Goal: Feedback & Contribution: Contribute content

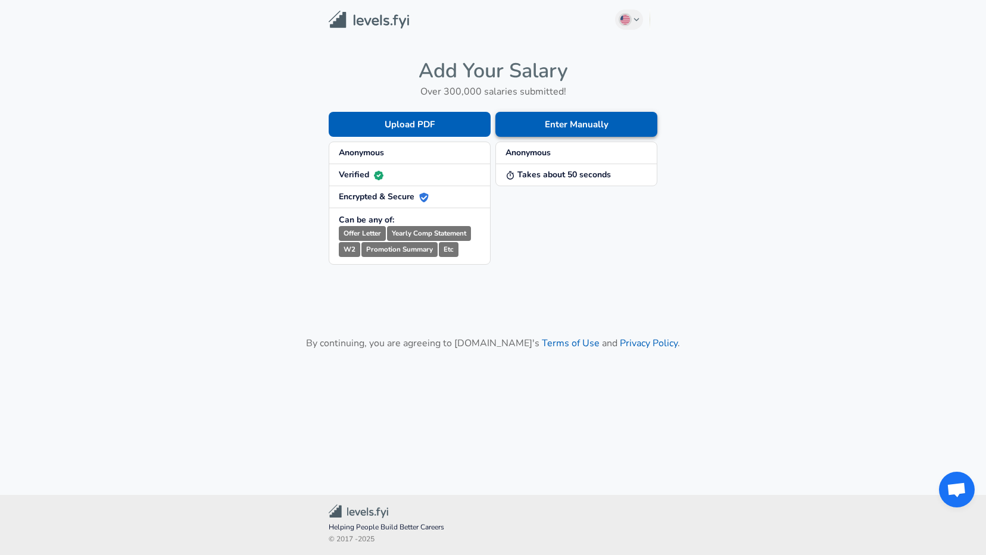
click at [555, 126] on button "Enter Manually" at bounding box center [576, 124] width 162 height 25
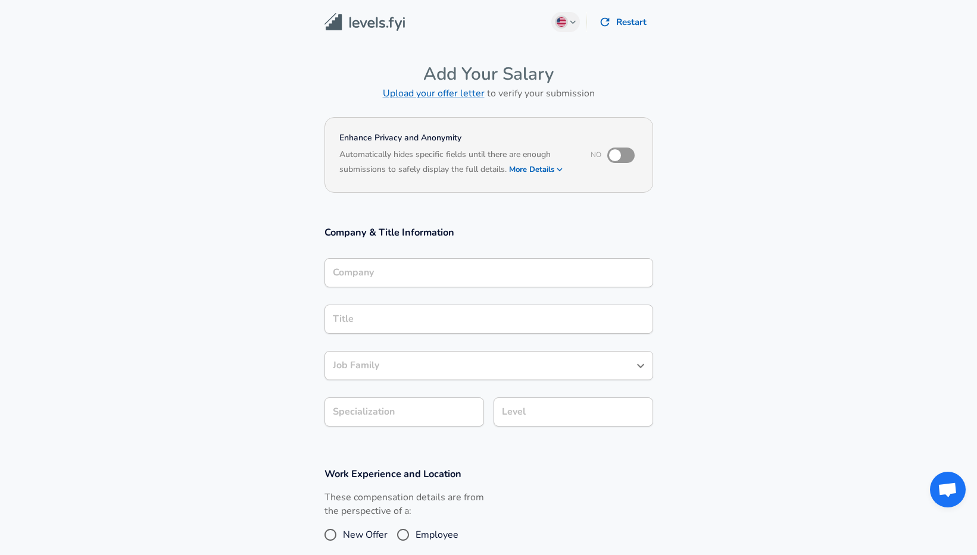
click at [402, 279] on div "Company" at bounding box center [488, 272] width 329 height 29
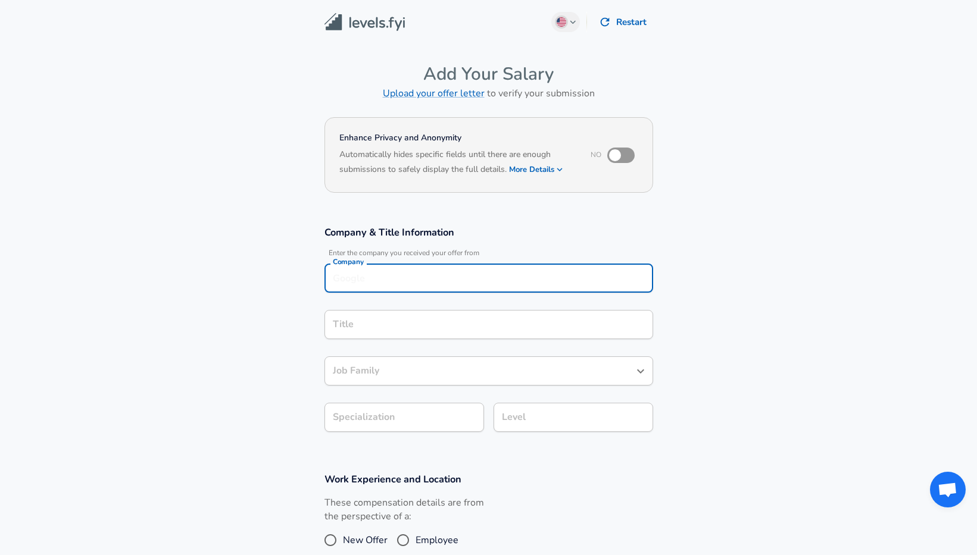
scroll to position [12, 0]
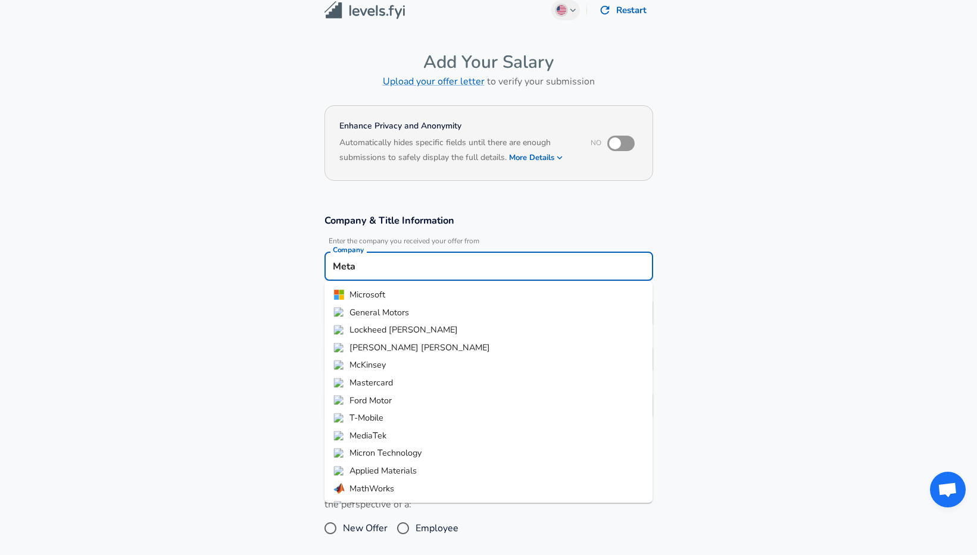
type input "Meta"
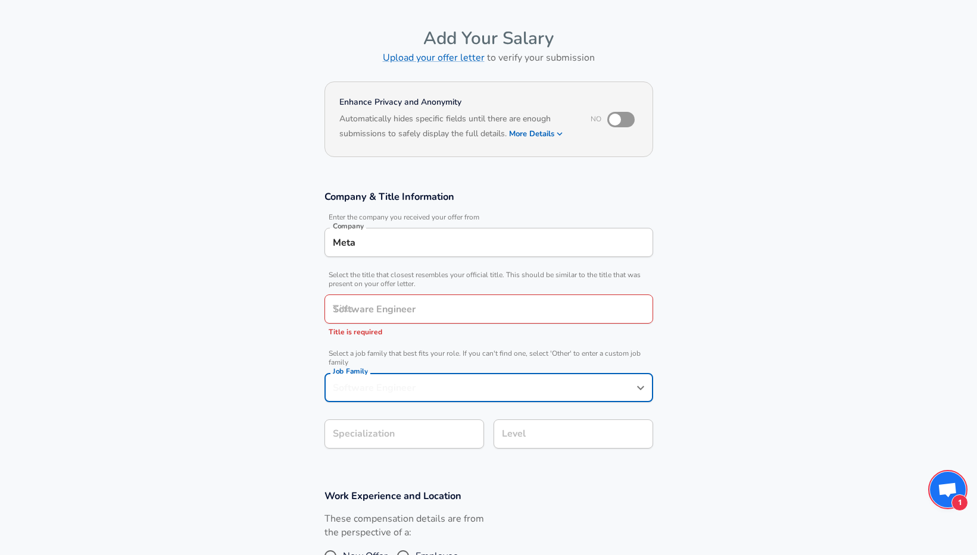
scroll to position [60, 0]
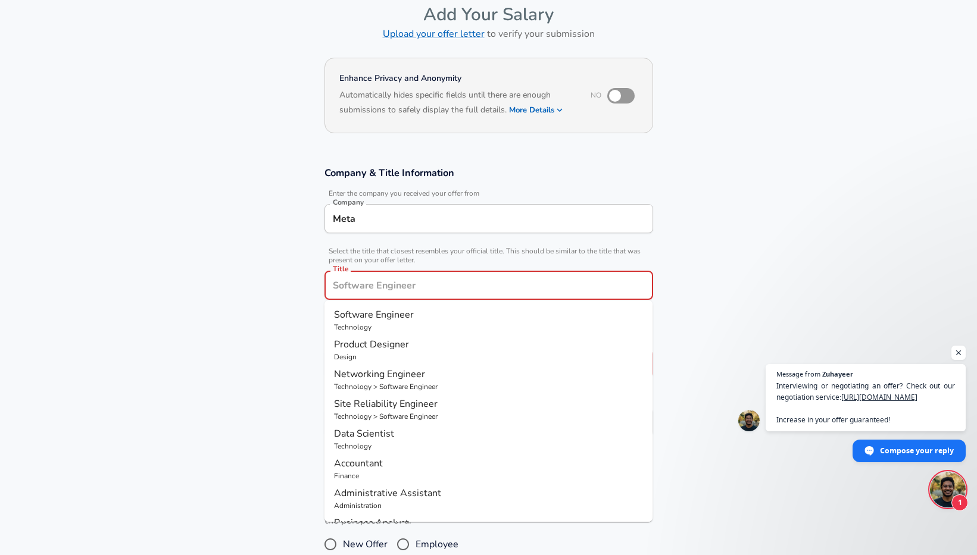
click at [411, 289] on input "Title" at bounding box center [489, 285] width 318 height 18
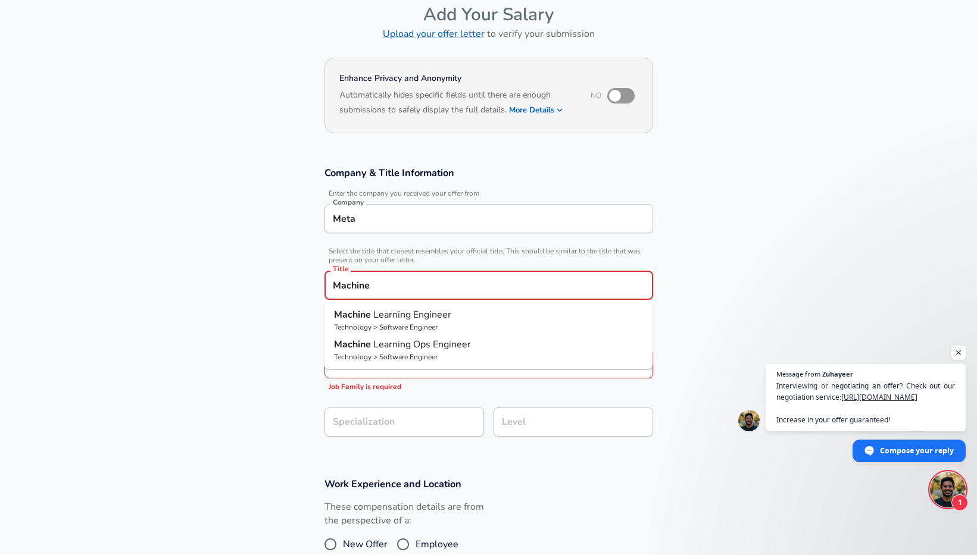
click at [436, 322] on p "Technology > Software Engineer" at bounding box center [489, 327] width 310 height 11
type input "Machine Learning Engineer"
type input "ML / AI"
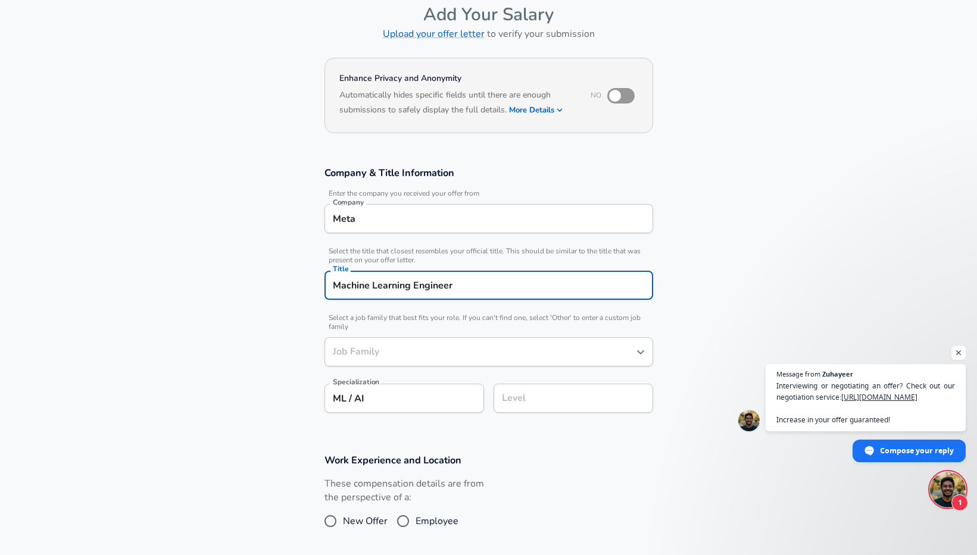
type input "Software Engineer"
type input "Machine Learning Engineer"
click at [411, 344] on input "Software Engineer" at bounding box center [480, 352] width 300 height 18
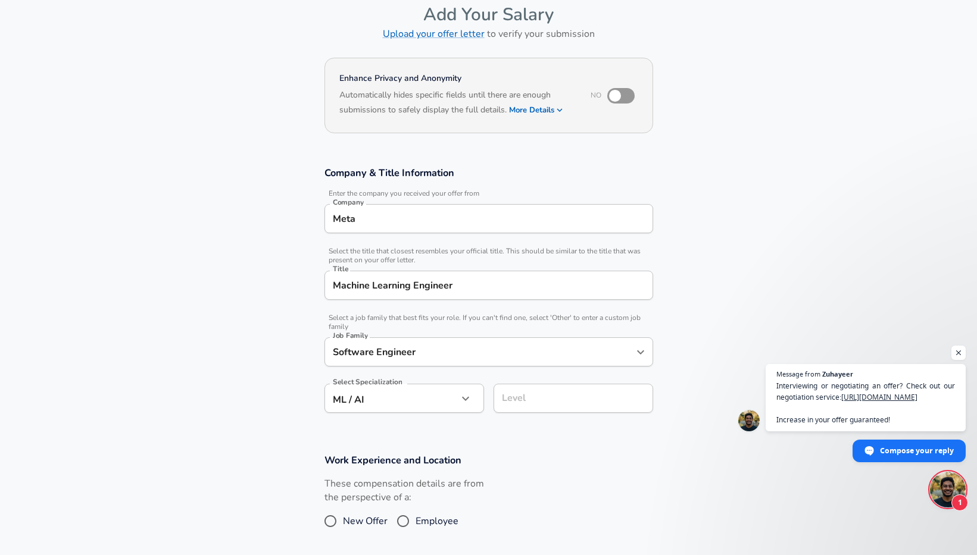
click at [700, 330] on section "Company & Title Information Enter the company you received your offer from Comp…" at bounding box center [488, 296] width 977 height 288
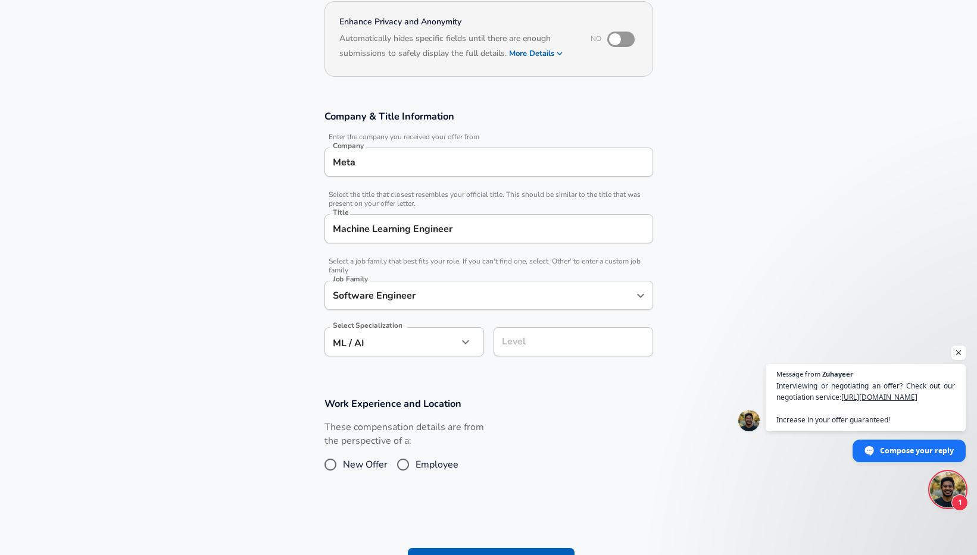
scroll to position [164, 0]
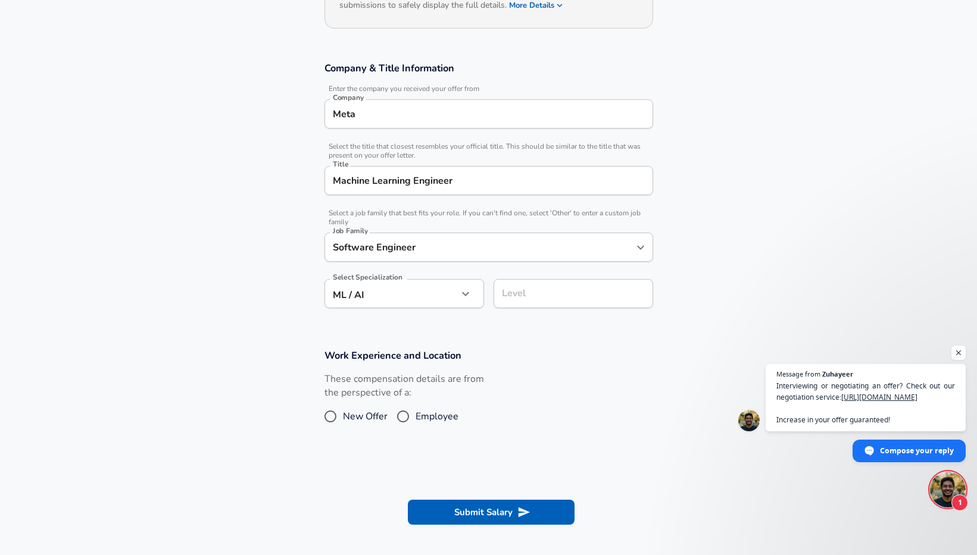
click at [407, 417] on input "Employee" at bounding box center [403, 416] width 25 height 19
radio input "true"
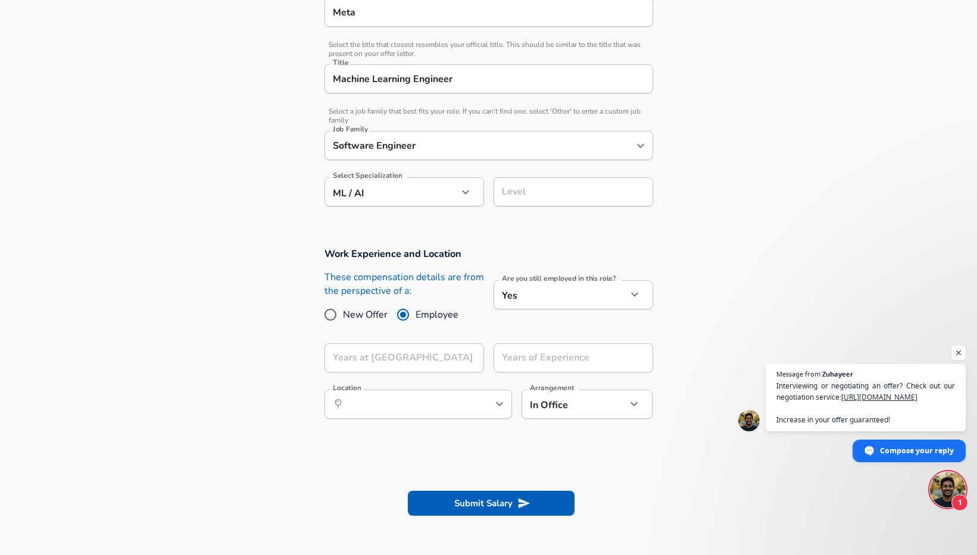
scroll to position [267, 0]
click at [395, 361] on input "Years at [GEOGRAPHIC_DATA]" at bounding box center [390, 357] width 133 height 29
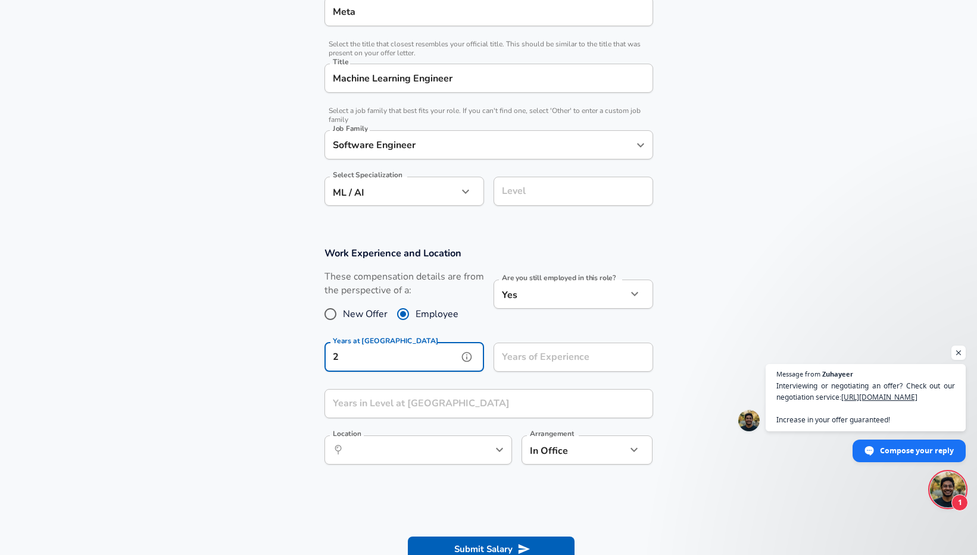
type input "2"
click at [590, 367] on input "Years of Experience" at bounding box center [560, 357] width 133 height 29
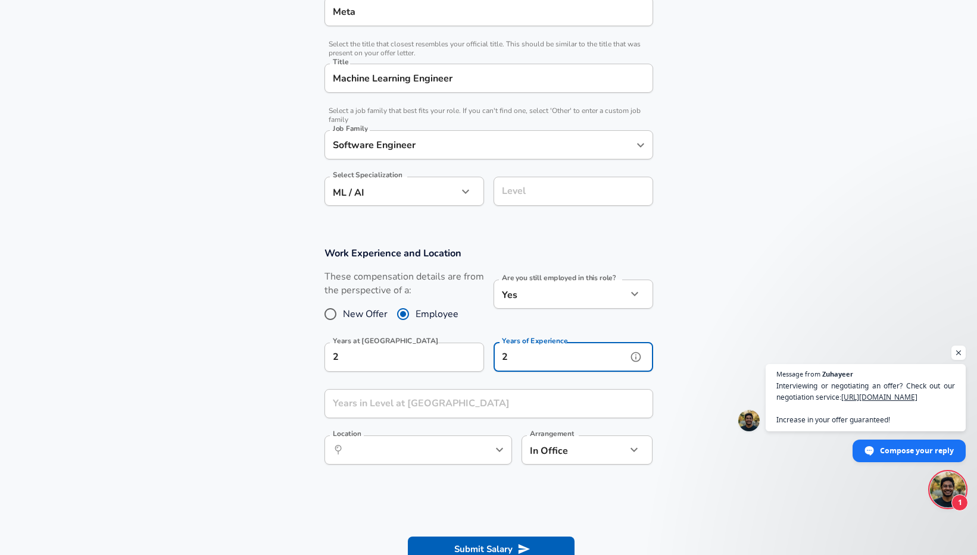
type input "2"
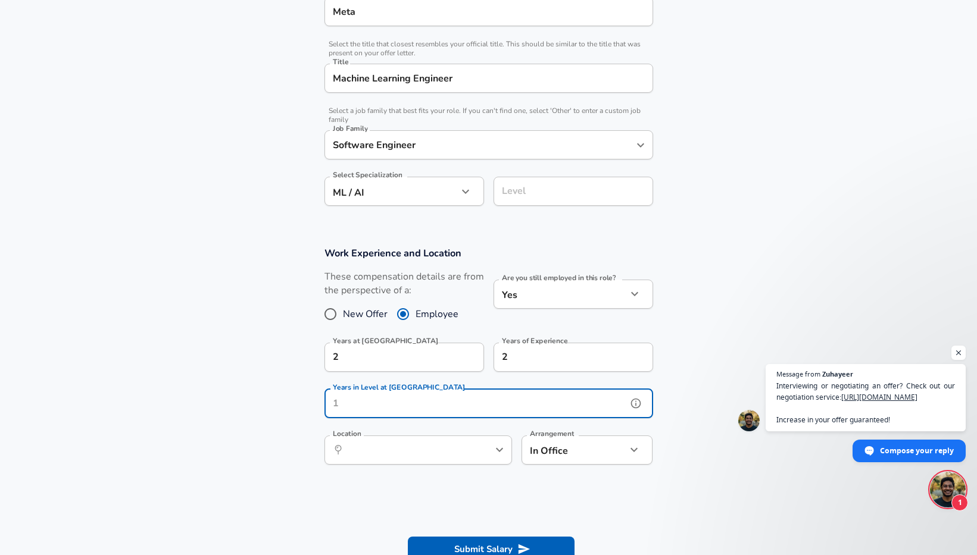
click at [488, 407] on input "Years in Level at [GEOGRAPHIC_DATA]" at bounding box center [475, 403] width 302 height 29
click at [492, 452] on icon "Open" at bounding box center [499, 450] width 14 height 14
type input "1"
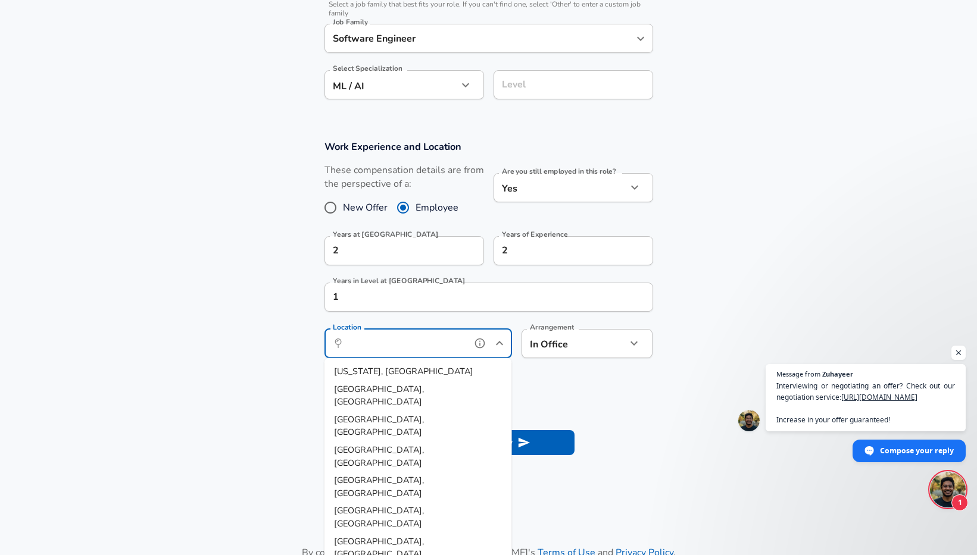
scroll to position [398, 0]
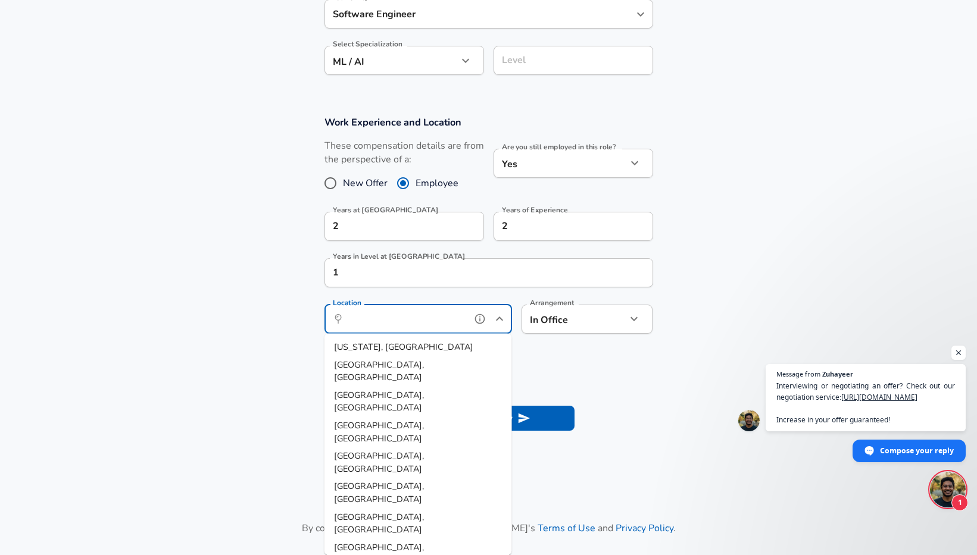
type input "[GEOGRAPHIC_DATA], [GEOGRAPHIC_DATA]"
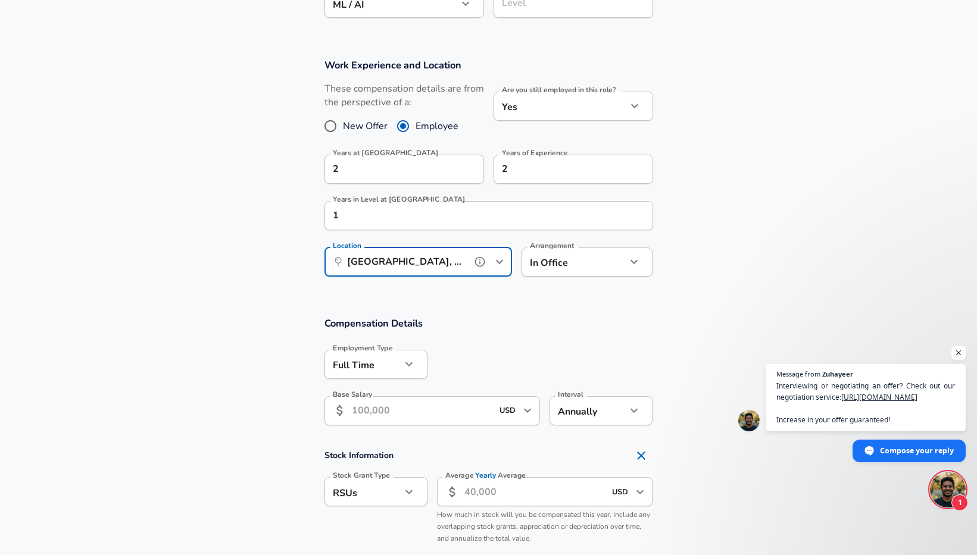
scroll to position [504, 0]
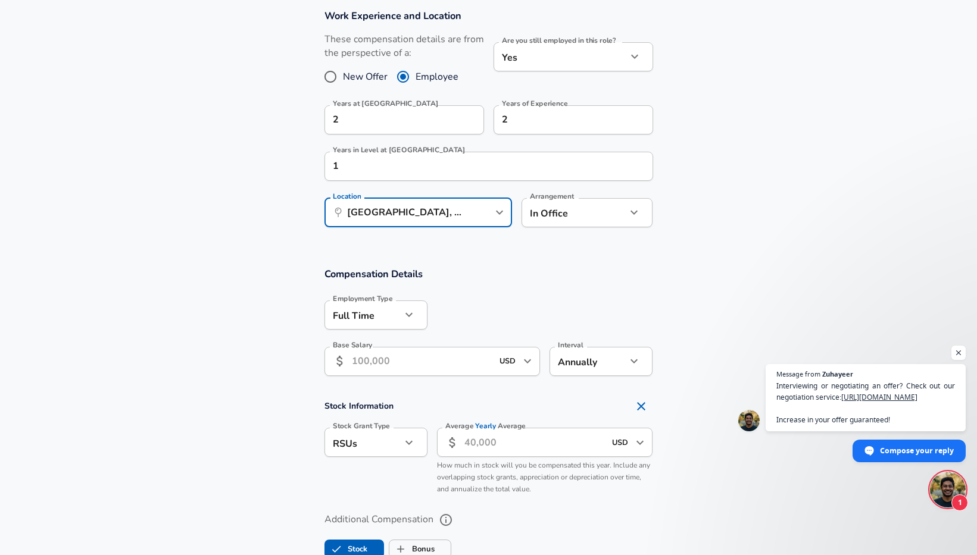
click at [402, 364] on input "Base Salary" at bounding box center [422, 361] width 141 height 29
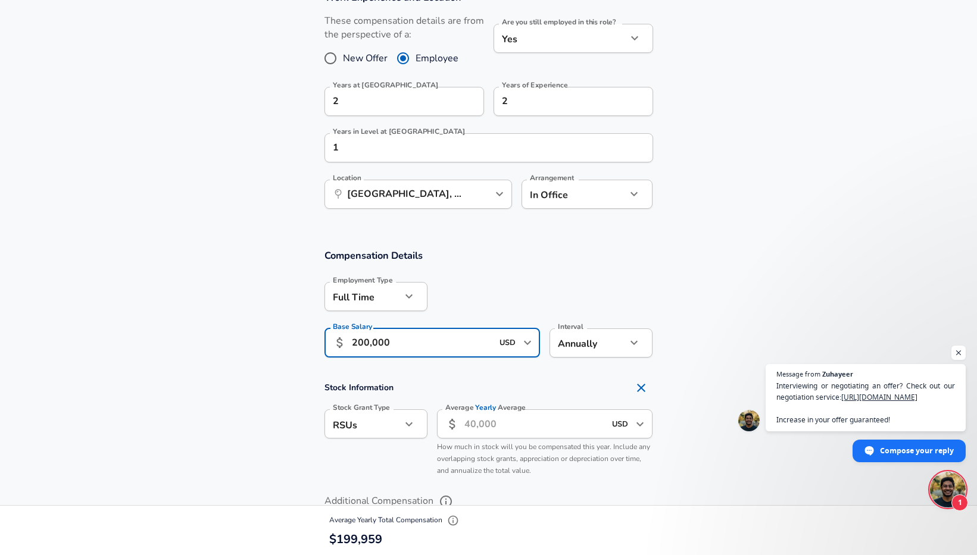
scroll to position [593, 0]
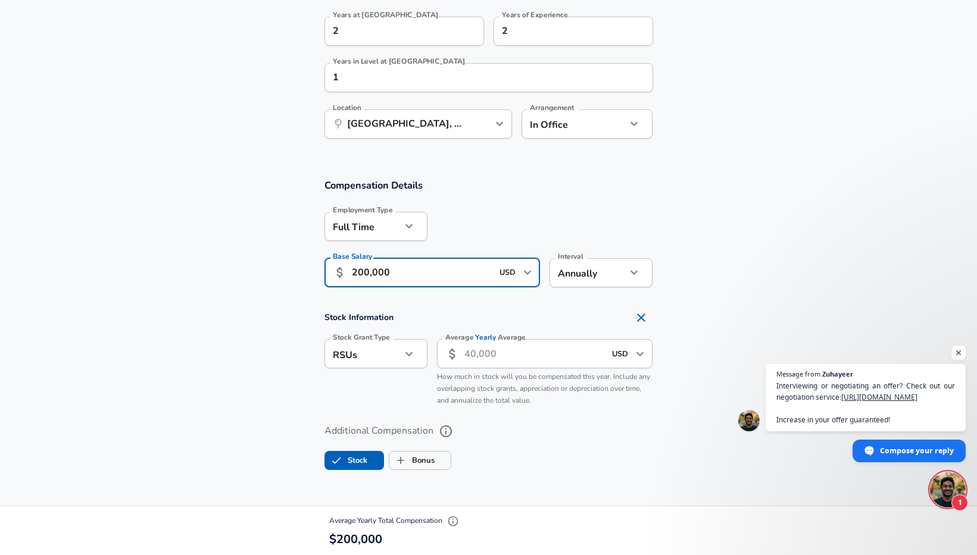
type input "200,000"
click at [490, 353] on input "Average Yearly Average" at bounding box center [534, 353] width 141 height 29
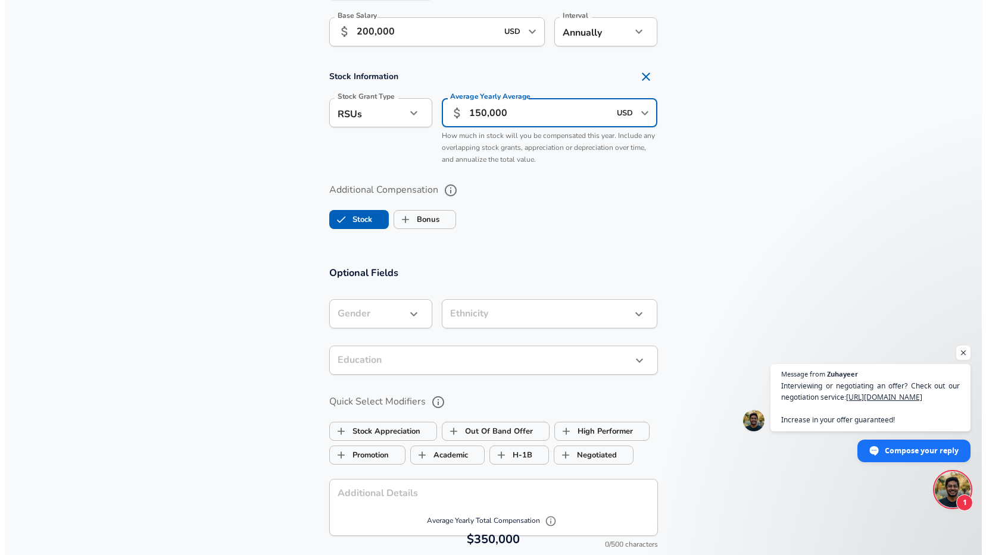
scroll to position [1076, 0]
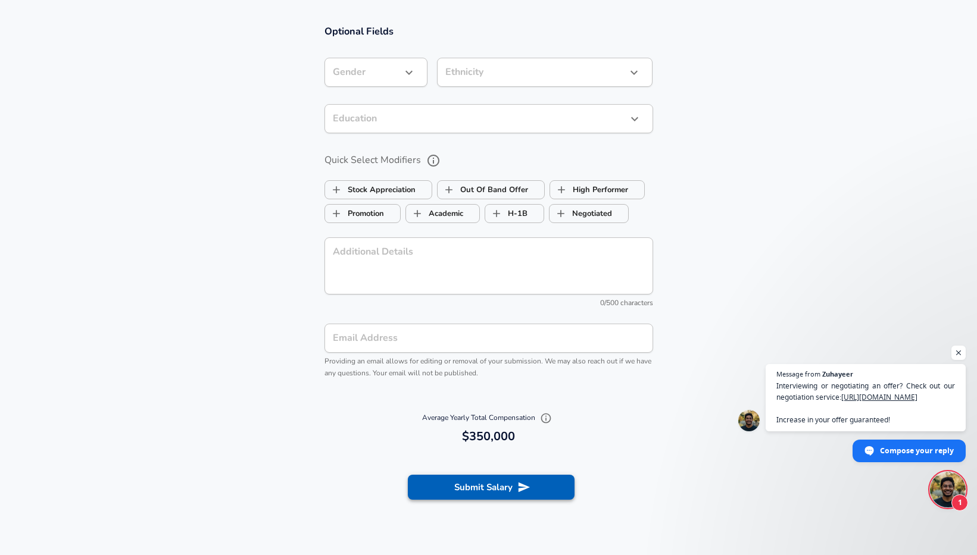
type input "150,000"
click at [472, 492] on button "Submit Salary" at bounding box center [491, 487] width 167 height 25
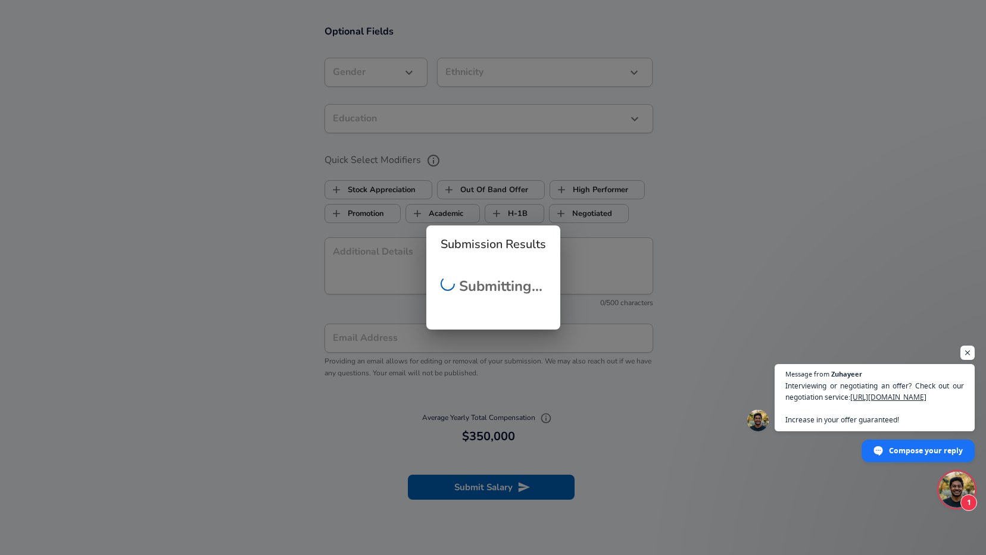
scroll to position [352, 0]
